Goal: Navigation & Orientation: Find specific page/section

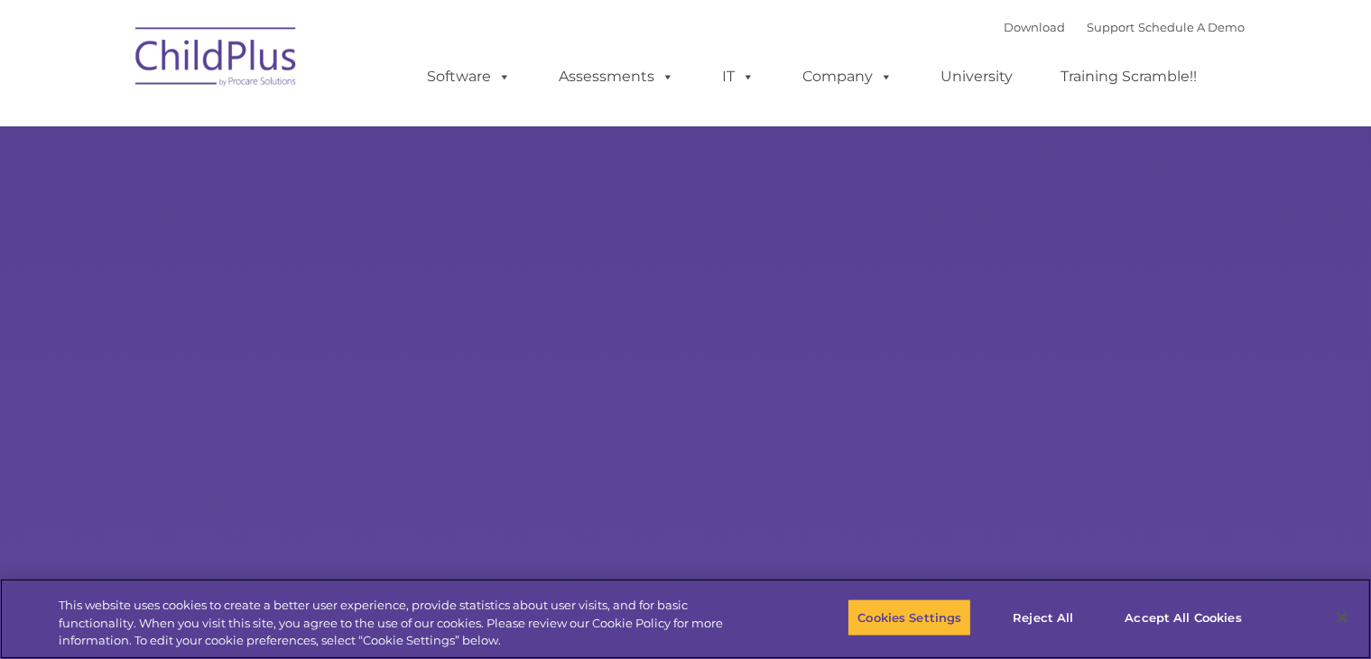
select select "MEDIUM"
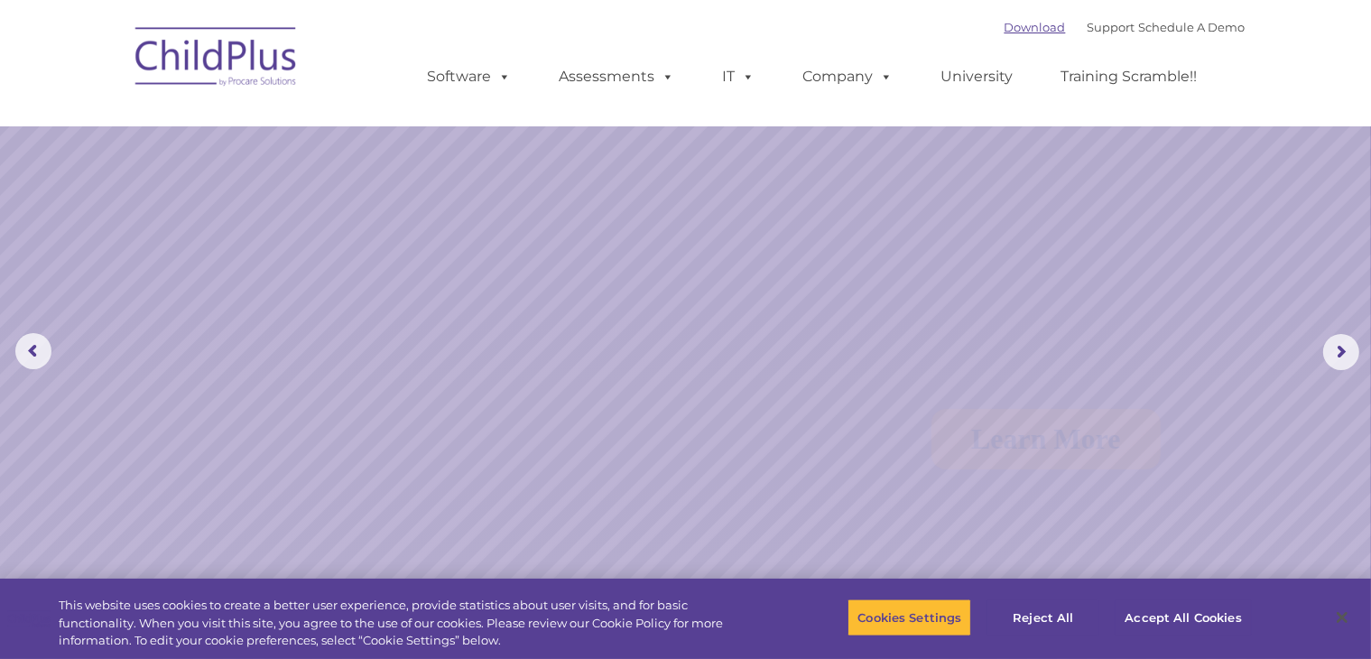
click at [1005, 27] on link "Download" at bounding box center [1035, 27] width 61 height 14
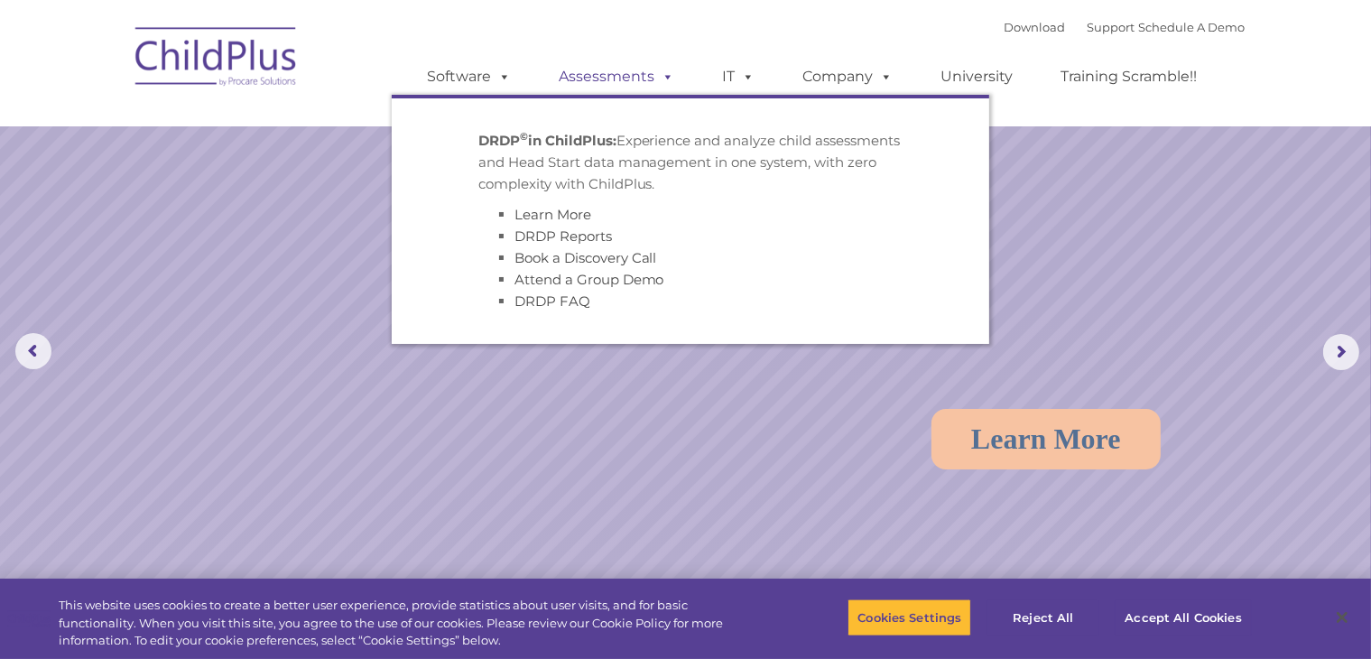
click at [642, 75] on link "Assessments" at bounding box center [618, 77] width 152 height 36
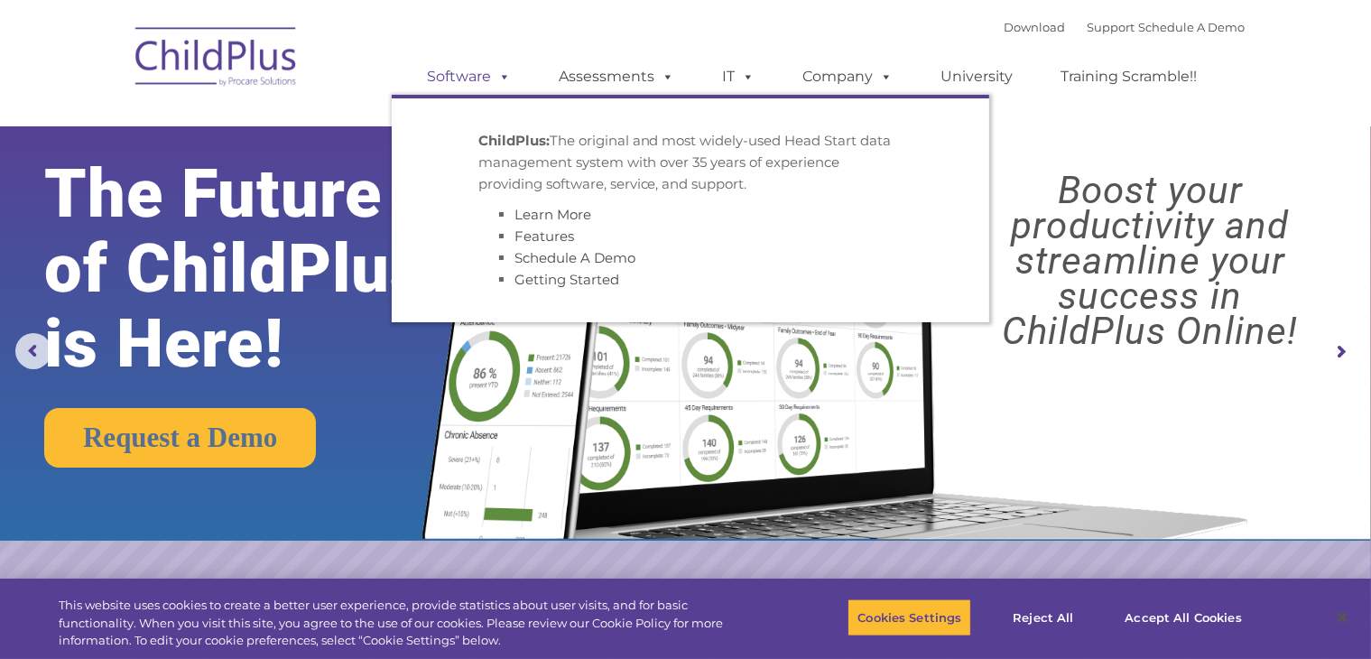
click at [491, 76] on link "Software" at bounding box center [470, 77] width 120 height 36
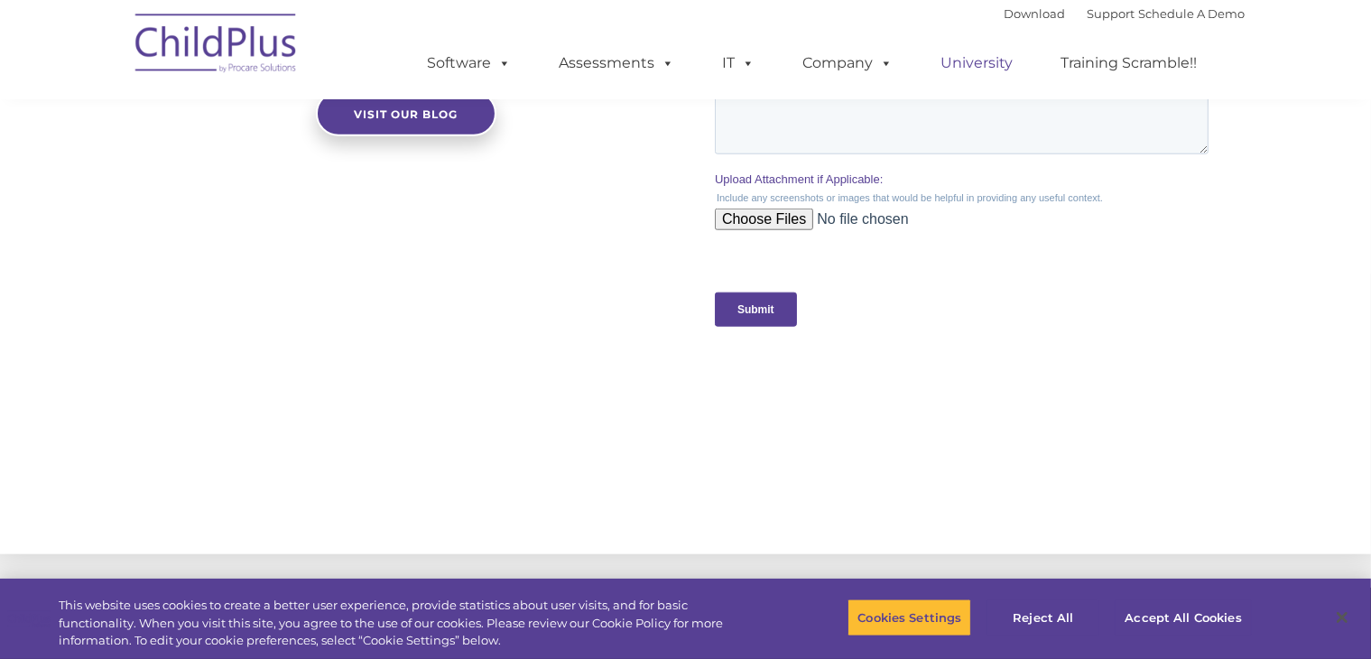
scroll to position [1746, 0]
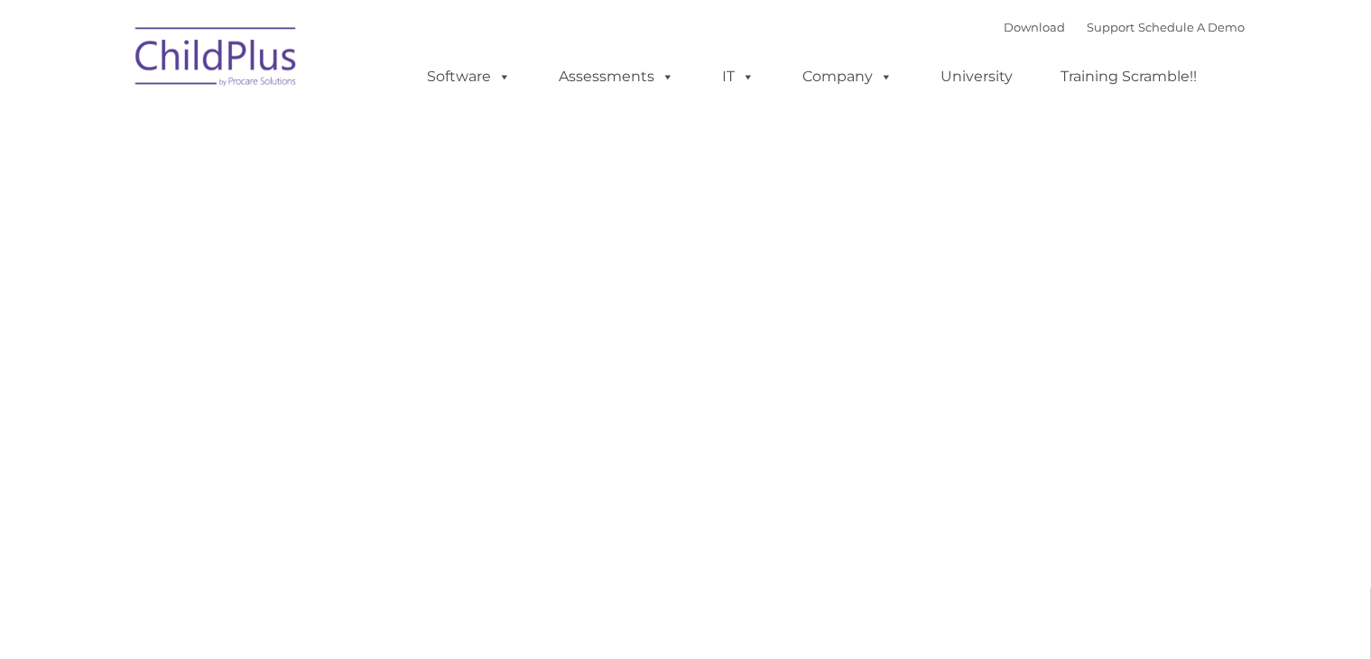
type input ""
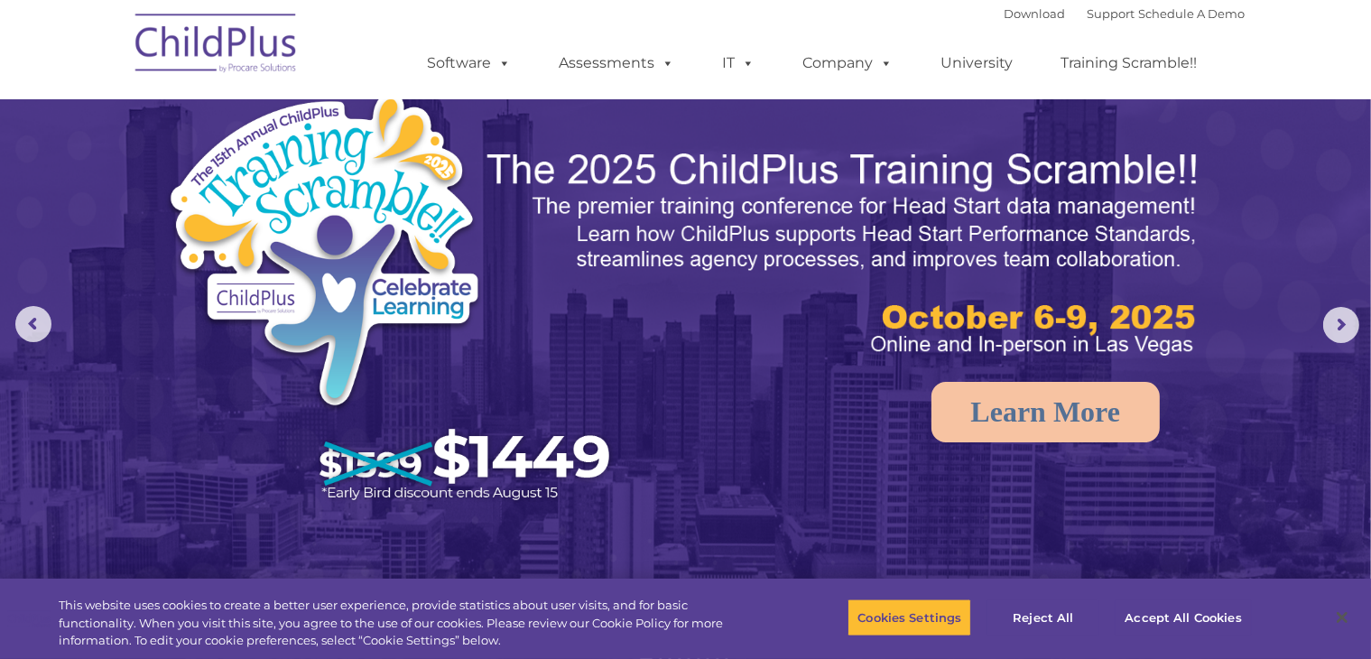
click at [244, 29] on img at bounding box center [216, 46] width 181 height 90
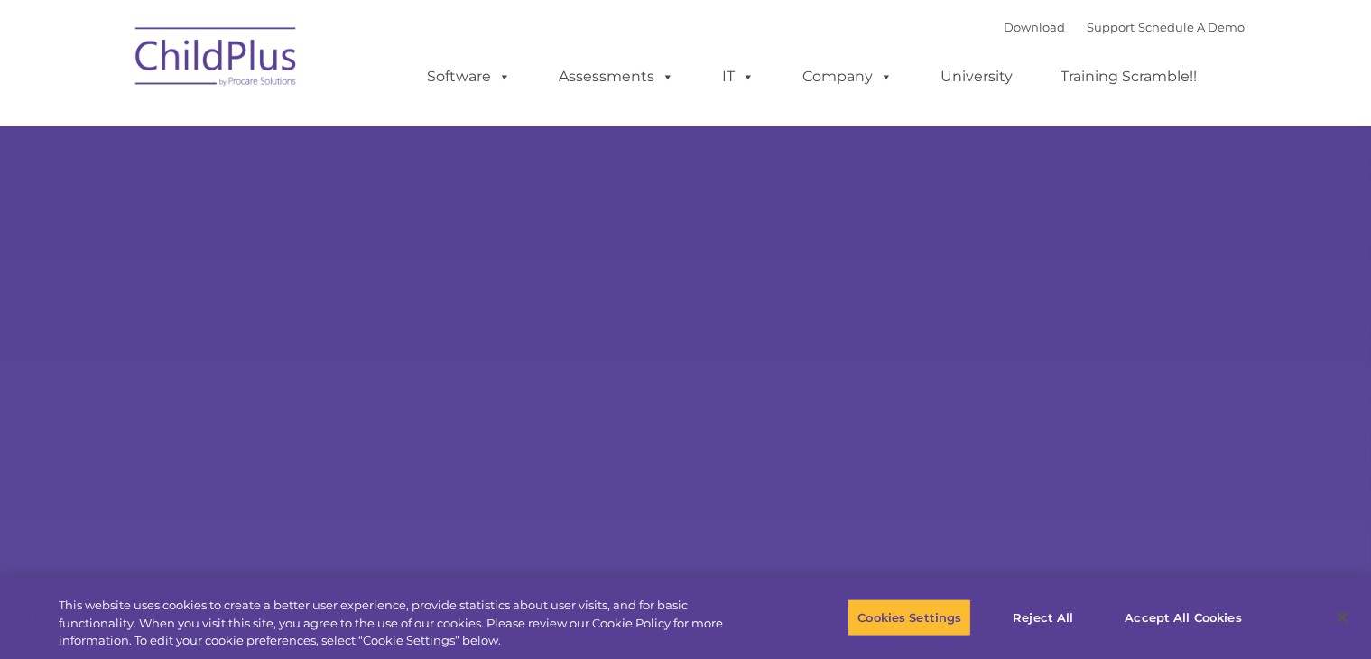
type input ""
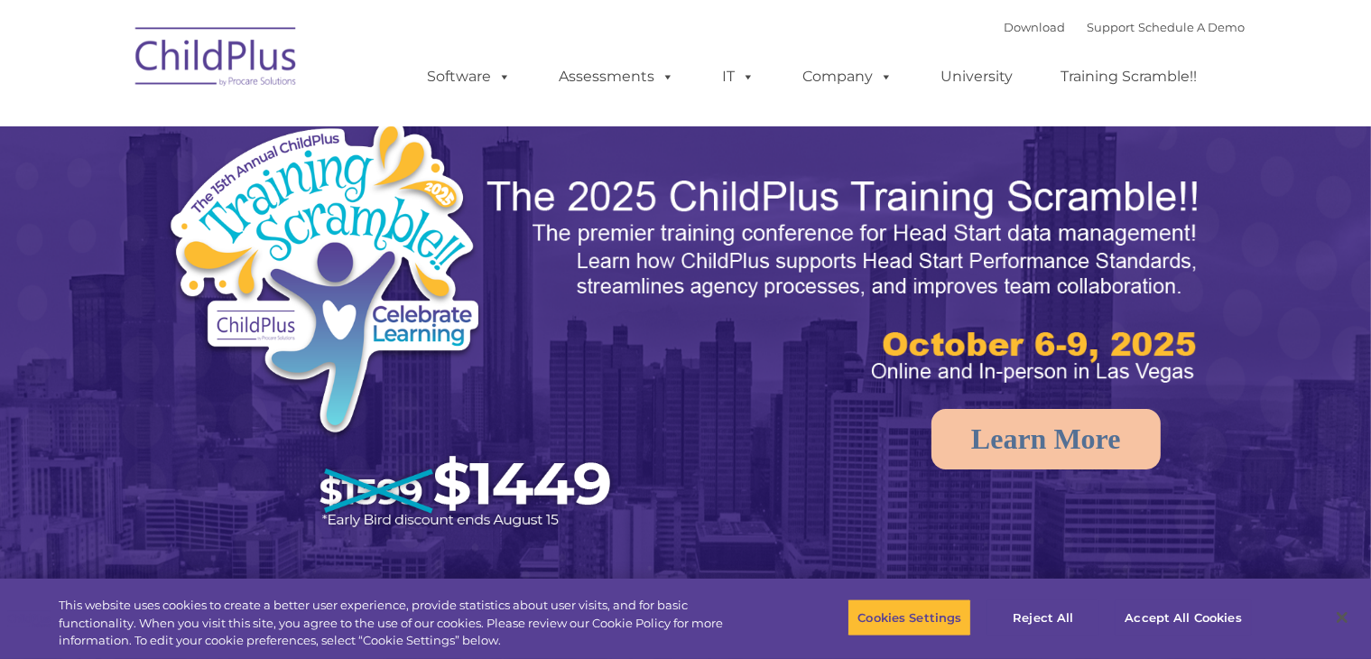
select select "MEDIUM"
